Goal: Use online tool/utility: Use online tool/utility

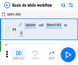
click at [19, 54] on img "button" at bounding box center [19, 53] width 6 height 6
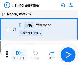
click at [19, 54] on img "button" at bounding box center [19, 53] width 6 height 6
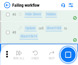
scroll to position [108, 0]
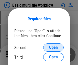
click at [53, 47] on span "Open" at bounding box center [53, 47] width 9 height 4
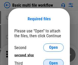
click at [53, 61] on span "Open" at bounding box center [53, 63] width 9 height 4
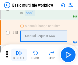
click at [19, 54] on img "button" at bounding box center [19, 53] width 6 height 6
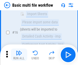
click at [19, 54] on img "button" at bounding box center [19, 53] width 6 height 6
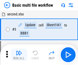
click at [19, 54] on img "button" at bounding box center [19, 53] width 6 height 6
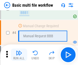
click at [19, 54] on img "button" at bounding box center [19, 53] width 6 height 6
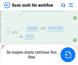
scroll to position [304, 0]
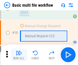
click at [19, 54] on img "button" at bounding box center [19, 53] width 6 height 6
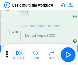
click at [19, 54] on img "button" at bounding box center [19, 53] width 6 height 6
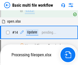
scroll to position [267, 0]
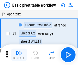
click at [19, 54] on img "button" at bounding box center [19, 53] width 6 height 6
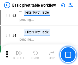
scroll to position [122, 0]
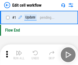
click at [19, 54] on img "button" at bounding box center [19, 53] width 6 height 6
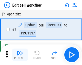
click at [19, 54] on img "button" at bounding box center [20, 53] width 6 height 6
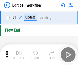
click at [19, 54] on img "button" at bounding box center [19, 53] width 6 height 6
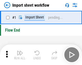
click at [19, 54] on img "button" at bounding box center [20, 53] width 6 height 6
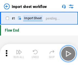
scroll to position [2, 0]
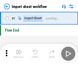
scroll to position [2, 0]
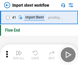
click at [19, 54] on img "button" at bounding box center [19, 53] width 6 height 6
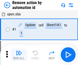
click at [19, 54] on img "button" at bounding box center [19, 53] width 6 height 6
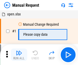
click at [19, 54] on img "button" at bounding box center [19, 53] width 6 height 6
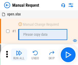
click at [19, 54] on img "button" at bounding box center [19, 53] width 6 height 6
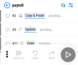
click at [19, 54] on img "button" at bounding box center [19, 53] width 6 height 6
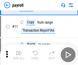
scroll to position [37, 0]
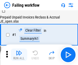
click at [19, 54] on img "button" at bounding box center [19, 53] width 6 height 6
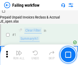
scroll to position [82, 0]
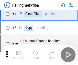
click at [19, 54] on img "button" at bounding box center [19, 53] width 6 height 6
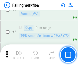
scroll to position [82, 0]
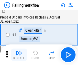
click at [19, 54] on img "button" at bounding box center [19, 53] width 6 height 6
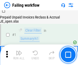
scroll to position [82, 0]
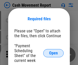
click at [53, 53] on span "Open" at bounding box center [53, 53] width 9 height 4
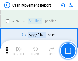
scroll to position [2266, 0]
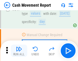
click at [19, 51] on img "button" at bounding box center [19, 49] width 6 height 6
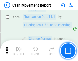
scroll to position [2664, 0]
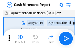
scroll to position [9, 0]
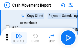
click at [19, 38] on img "button" at bounding box center [19, 36] width 6 height 6
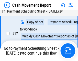
scroll to position [80, 0]
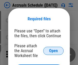
click at [53, 50] on span "Open" at bounding box center [53, 51] width 9 height 4
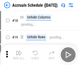
click at [19, 54] on img "button" at bounding box center [19, 53] width 6 height 6
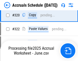
scroll to position [950, 0]
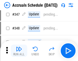
click at [19, 51] on img "button" at bounding box center [19, 49] width 6 height 6
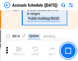
scroll to position [2253, 0]
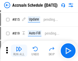
click at [19, 51] on img "button" at bounding box center [19, 49] width 6 height 6
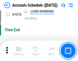
scroll to position [3058, 0]
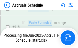
scroll to position [2699, 0]
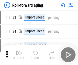
click at [19, 51] on img "button" at bounding box center [19, 53] width 6 height 6
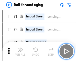
scroll to position [1, 0]
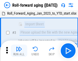
click at [19, 51] on img "button" at bounding box center [19, 49] width 6 height 6
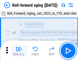
scroll to position [33, 0]
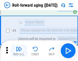
click at [19, 51] on img "button" at bounding box center [19, 49] width 6 height 6
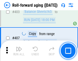
scroll to position [1771, 0]
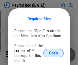
click at [53, 53] on span "Open" at bounding box center [53, 53] width 9 height 4
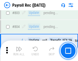
scroll to position [3244, 0]
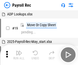
click at [19, 54] on img "button" at bounding box center [19, 53] width 6 height 6
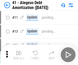
click at [19, 54] on img "button" at bounding box center [19, 53] width 6 height 6
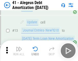
scroll to position [63, 0]
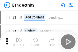
click at [19, 42] on img "button" at bounding box center [19, 40] width 6 height 6
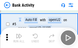
scroll to position [27, 0]
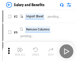
scroll to position [7, 0]
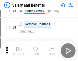
click at [19, 51] on img "button" at bounding box center [19, 49] width 6 height 6
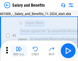
click at [19, 51] on img "button" at bounding box center [19, 49] width 6 height 6
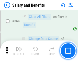
scroll to position [2405, 0]
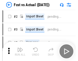
scroll to position [7, 0]
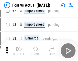
click at [19, 51] on img "button" at bounding box center [19, 49] width 6 height 6
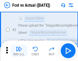
click at [19, 51] on img "button" at bounding box center [19, 49] width 6 height 6
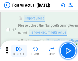
scroll to position [48, 0]
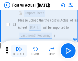
click at [19, 51] on img "button" at bounding box center [19, 49] width 6 height 6
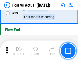
scroll to position [2444, 0]
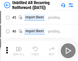
scroll to position [11, 0]
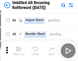
click at [19, 51] on img "button" at bounding box center [19, 49] width 6 height 6
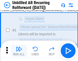
click at [19, 51] on img "button" at bounding box center [19, 49] width 6 height 6
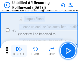
scroll to position [48, 0]
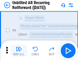
click at [19, 51] on img "button" at bounding box center [19, 49] width 6 height 6
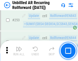
scroll to position [1734, 0]
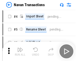
scroll to position [8, 0]
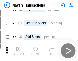
click at [19, 51] on img "button" at bounding box center [19, 49] width 6 height 6
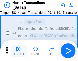
click at [19, 51] on img "button" at bounding box center [19, 49] width 6 height 6
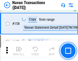
scroll to position [1655, 0]
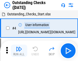
click at [19, 51] on img "button" at bounding box center [19, 49] width 6 height 6
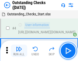
scroll to position [21, 0]
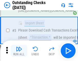
click at [19, 51] on img "button" at bounding box center [19, 49] width 6 height 6
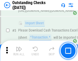
scroll to position [53, 0]
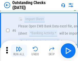
click at [19, 51] on img "button" at bounding box center [19, 49] width 6 height 6
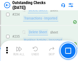
scroll to position [1551, 0]
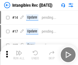
click at [19, 54] on img "button" at bounding box center [19, 53] width 6 height 6
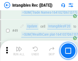
scroll to position [199, 0]
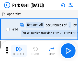
click at [19, 51] on img "button" at bounding box center [19, 49] width 6 height 6
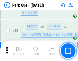
scroll to position [639, 0]
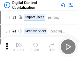
click at [19, 43] on img "button" at bounding box center [19, 45] width 6 height 6
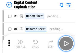
scroll to position [15, 0]
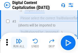
click at [19, 43] on img "button" at bounding box center [19, 41] width 6 height 6
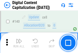
scroll to position [542, 0]
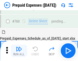
click at [19, 51] on img "button" at bounding box center [19, 49] width 6 height 6
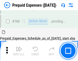
scroll to position [1415, 0]
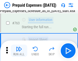
click at [19, 51] on img "button" at bounding box center [19, 49] width 6 height 6
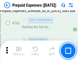
scroll to position [1445, 0]
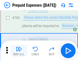
click at [19, 51] on img "button" at bounding box center [19, 49] width 6 height 6
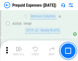
scroll to position [5337, 0]
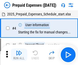
click at [19, 54] on img "button" at bounding box center [19, 53] width 6 height 6
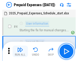
scroll to position [22, 0]
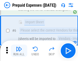
click at [19, 51] on img "button" at bounding box center [19, 49] width 6 height 6
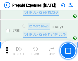
scroll to position [1819, 0]
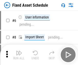
click at [19, 54] on img "button" at bounding box center [19, 53] width 6 height 6
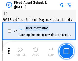
scroll to position [28, 0]
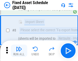
click at [19, 51] on img "button" at bounding box center [19, 49] width 6 height 6
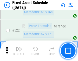
scroll to position [1775, 0]
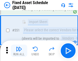
click at [19, 51] on img "button" at bounding box center [19, 49] width 6 height 6
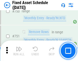
scroll to position [2489, 0]
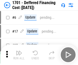
click at [19, 54] on img "button" at bounding box center [19, 53] width 6 height 6
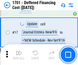
scroll to position [61, 0]
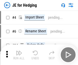
click at [19, 51] on img "button" at bounding box center [19, 53] width 6 height 6
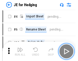
scroll to position [1, 0]
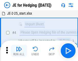
click at [19, 51] on img "button" at bounding box center [19, 49] width 6 height 6
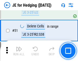
scroll to position [331, 0]
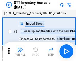
scroll to position [1, 0]
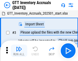
click at [19, 51] on img "button" at bounding box center [19, 49] width 6 height 6
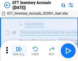
click at [19, 51] on img "button" at bounding box center [19, 49] width 6 height 6
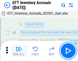
scroll to position [33, 0]
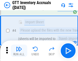
click at [19, 51] on img "button" at bounding box center [19, 49] width 6 height 6
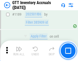
scroll to position [4170, 0]
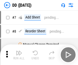
click at [19, 54] on img "button" at bounding box center [19, 53] width 6 height 6
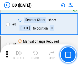
scroll to position [49, 0]
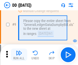
click at [19, 54] on img "button" at bounding box center [19, 53] width 6 height 6
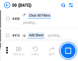
scroll to position [2285, 0]
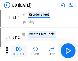
click at [19, 51] on img "button" at bounding box center [19, 49] width 6 height 6
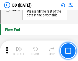
scroll to position [2444, 0]
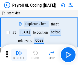
click at [19, 54] on img "button" at bounding box center [19, 53] width 6 height 6
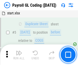
scroll to position [61, 0]
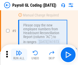
click at [19, 54] on img "button" at bounding box center [19, 53] width 6 height 6
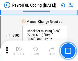
scroll to position [1198, 0]
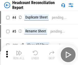
click at [19, 54] on img "button" at bounding box center [19, 53] width 6 height 6
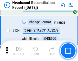
scroll to position [614, 0]
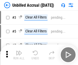
click at [19, 54] on img "button" at bounding box center [19, 53] width 6 height 6
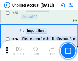
scroll to position [533, 0]
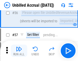
click at [19, 51] on img "button" at bounding box center [19, 49] width 6 height 6
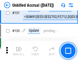
scroll to position [1521, 0]
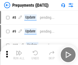
click at [19, 54] on img "button" at bounding box center [19, 53] width 6 height 6
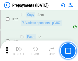
scroll to position [385, 0]
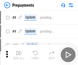
click at [19, 54] on img "button" at bounding box center [19, 53] width 6 height 6
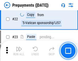
scroll to position [385, 0]
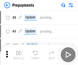
click at [19, 54] on img "button" at bounding box center [19, 53] width 6 height 6
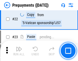
scroll to position [385, 0]
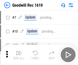
click at [19, 54] on img "button" at bounding box center [19, 53] width 6 height 6
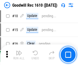
scroll to position [87, 0]
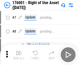
click at [19, 54] on img "button" at bounding box center [19, 53] width 6 height 6
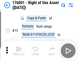
scroll to position [33, 0]
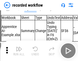
click at [19, 51] on img "button" at bounding box center [19, 49] width 6 height 6
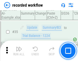
scroll to position [1596, 0]
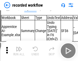
click at [19, 51] on img "button" at bounding box center [19, 49] width 6 height 6
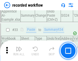
scroll to position [1596, 0]
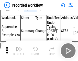
click at [19, 51] on img "button" at bounding box center [19, 49] width 6 height 6
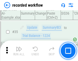
scroll to position [1596, 0]
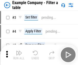
click at [19, 54] on img "button" at bounding box center [19, 53] width 6 height 6
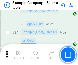
scroll to position [467, 0]
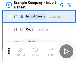
scroll to position [8, 0]
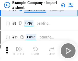
click at [19, 51] on img "button" at bounding box center [19, 49] width 6 height 6
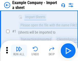
click at [19, 51] on img "button" at bounding box center [19, 49] width 6 height 6
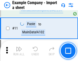
scroll to position [113, 0]
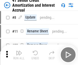
click at [19, 51] on img "button" at bounding box center [19, 53] width 6 height 6
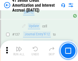
scroll to position [469, 0]
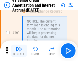
click at [19, 51] on img "button" at bounding box center [19, 49] width 6 height 6
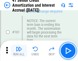
scroll to position [546, 0]
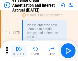
click at [19, 51] on img "button" at bounding box center [19, 49] width 6 height 6
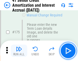
scroll to position [598, 0]
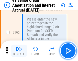
click at [19, 51] on img "button" at bounding box center [19, 49] width 6 height 6
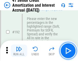
scroll to position [652, 0]
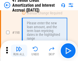
click at [19, 51] on img "button" at bounding box center [19, 49] width 6 height 6
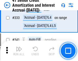
scroll to position [1304, 0]
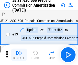
click at [19, 51] on img "button" at bounding box center [19, 53] width 6 height 6
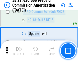
scroll to position [953, 0]
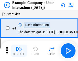
click at [19, 51] on img "button" at bounding box center [19, 49] width 6 height 6
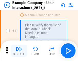
click at [19, 51] on img "button" at bounding box center [19, 49] width 6 height 6
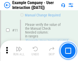
scroll to position [111, 0]
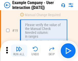
click at [19, 51] on img "button" at bounding box center [19, 49] width 6 height 6
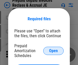
click at [53, 50] on span "Open" at bounding box center [53, 51] width 9 height 4
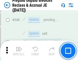
scroll to position [689, 0]
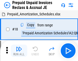
click at [19, 51] on img "button" at bounding box center [19, 49] width 6 height 6
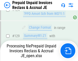
scroll to position [444, 0]
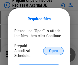
click at [53, 50] on span "Open" at bounding box center [53, 51] width 9 height 4
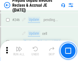
scroll to position [689, 0]
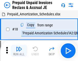
click at [19, 51] on img "button" at bounding box center [19, 49] width 6 height 6
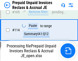
scroll to position [392, 0]
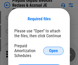
click at [53, 50] on span "Open" at bounding box center [53, 51] width 9 height 4
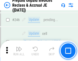
scroll to position [689, 0]
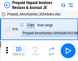
click at [19, 51] on img "button" at bounding box center [19, 49] width 6 height 6
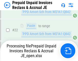
scroll to position [384, 0]
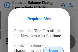
click at [53, 49] on span "Open" at bounding box center [53, 51] width 9 height 4
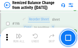
scroll to position [983, 0]
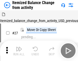
scroll to position [8, 0]
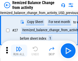
click at [19, 51] on img "button" at bounding box center [19, 49] width 6 height 6
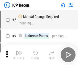
scroll to position [2, 0]
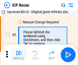
click at [19, 54] on img "button" at bounding box center [19, 53] width 6 height 6
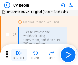
click at [19, 54] on img "button" at bounding box center [19, 53] width 6 height 6
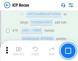
scroll to position [500, 0]
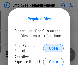
click at [53, 48] on span "Open" at bounding box center [53, 48] width 9 height 4
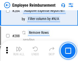
scroll to position [1388, 0]
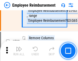
click at [19, 51] on img "button" at bounding box center [19, 49] width 6 height 6
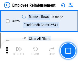
scroll to position [3057, 0]
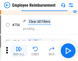
click at [19, 51] on img "button" at bounding box center [19, 49] width 6 height 6
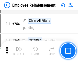
scroll to position [3582, 0]
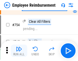
click at [19, 51] on img "button" at bounding box center [19, 49] width 6 height 6
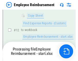
scroll to position [104, 0]
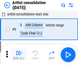
click at [19, 54] on img "button" at bounding box center [19, 53] width 6 height 6
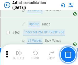
scroll to position [2236, 0]
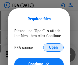
click at [53, 47] on span "Open" at bounding box center [53, 47] width 9 height 4
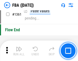
scroll to position [5484, 0]
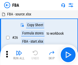
scroll to position [5, 0]
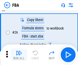
click at [19, 54] on img "button" at bounding box center [19, 53] width 6 height 6
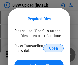
click at [53, 48] on span "Open" at bounding box center [53, 48] width 9 height 4
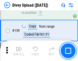
scroll to position [529, 0]
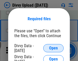
click at [53, 48] on span "Open" at bounding box center [53, 48] width 9 height 4
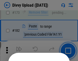
scroll to position [573, 0]
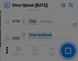
scroll to position [742, 0]
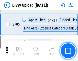
scroll to position [3493, 0]
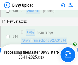
scroll to position [56, 0]
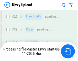
scroll to position [529, 0]
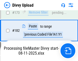
scroll to position [571, 0]
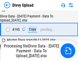
scroll to position [714, 0]
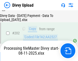
scroll to position [830, 0]
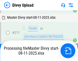
scroll to position [965, 0]
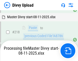
scroll to position [1099, 0]
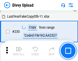
scroll to position [1267, 0]
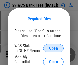
click at [53, 48] on span "Open" at bounding box center [53, 48] width 9 height 4
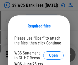
scroll to position [7, 0]
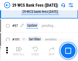
scroll to position [498, 0]
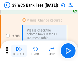
click at [19, 51] on img "button" at bounding box center [19, 49] width 6 height 6
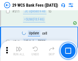
scroll to position [2569, 0]
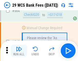
click at [19, 51] on img "button" at bounding box center [19, 49] width 6 height 6
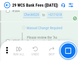
scroll to position [2762, 0]
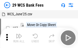
scroll to position [9, 0]
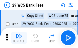
click at [19, 38] on img "button" at bounding box center [19, 36] width 6 height 6
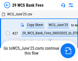
scroll to position [3, 0]
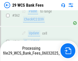
scroll to position [2756, 0]
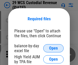
click at [53, 48] on span "Open" at bounding box center [53, 48] width 9 height 4
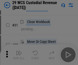
scroll to position [110, 0]
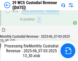
scroll to position [533, 0]
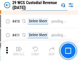
click at [19, 51] on img "button" at bounding box center [19, 49] width 6 height 6
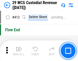
scroll to position [2439, 0]
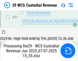
scroll to position [262, 0]
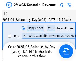
scroll to position [9, 0]
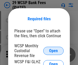
click at [53, 50] on span "Open" at bounding box center [53, 51] width 9 height 4
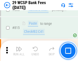
scroll to position [3024, 0]
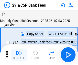
click at [19, 51] on img "button" at bounding box center [19, 53] width 6 height 6
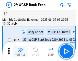
scroll to position [12, 0]
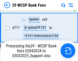
scroll to position [3018, 0]
